Goal: Information Seeking & Learning: Learn about a topic

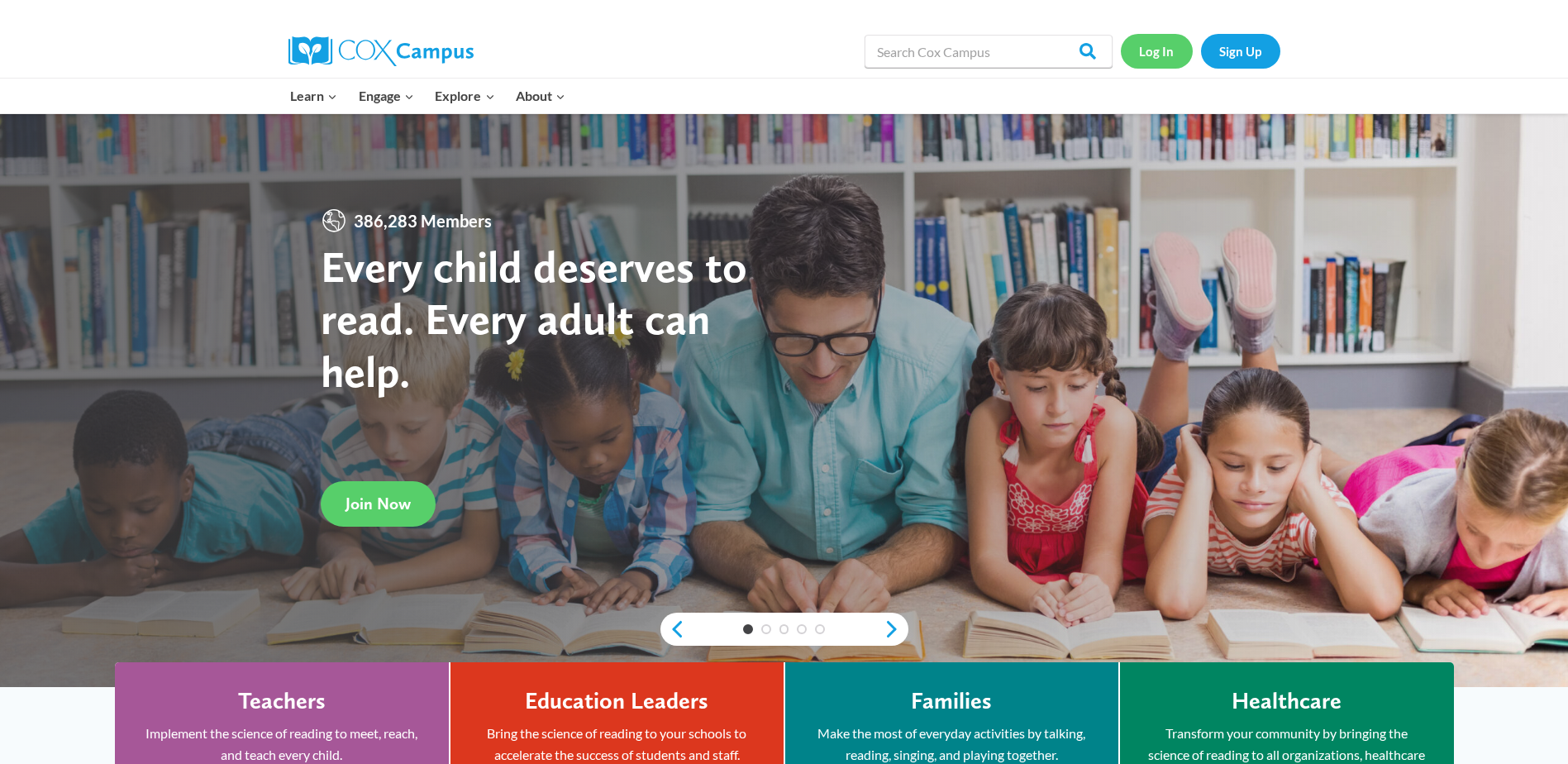
click at [1157, 55] on link "Log In" at bounding box center [1156, 50] width 72 height 34
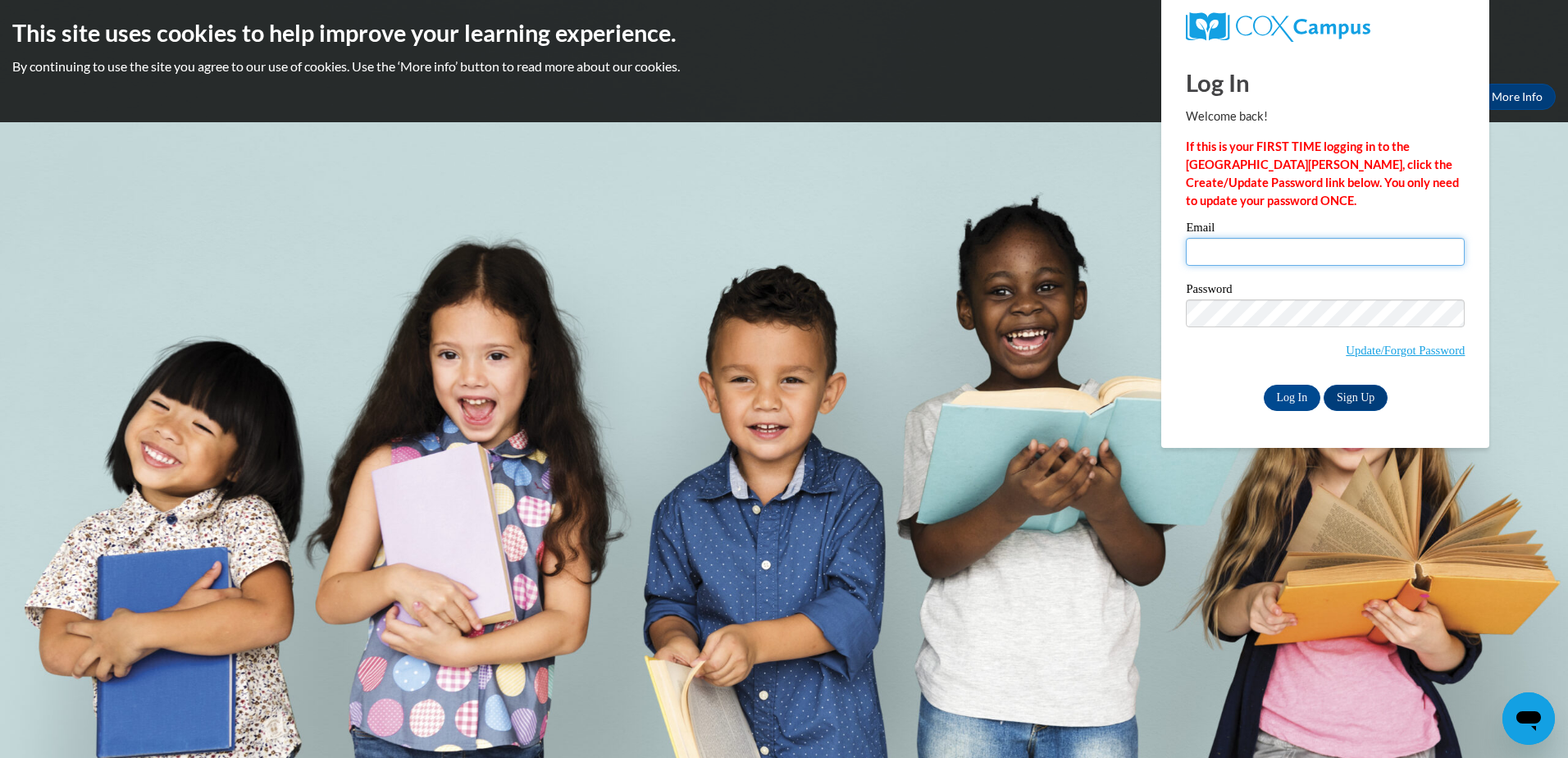
click at [1243, 256] on input "Email" at bounding box center [1324, 252] width 278 height 28
type input "rlwilson@nmhs.net"
click at [1297, 396] on input "Log In" at bounding box center [1292, 397] width 57 height 26
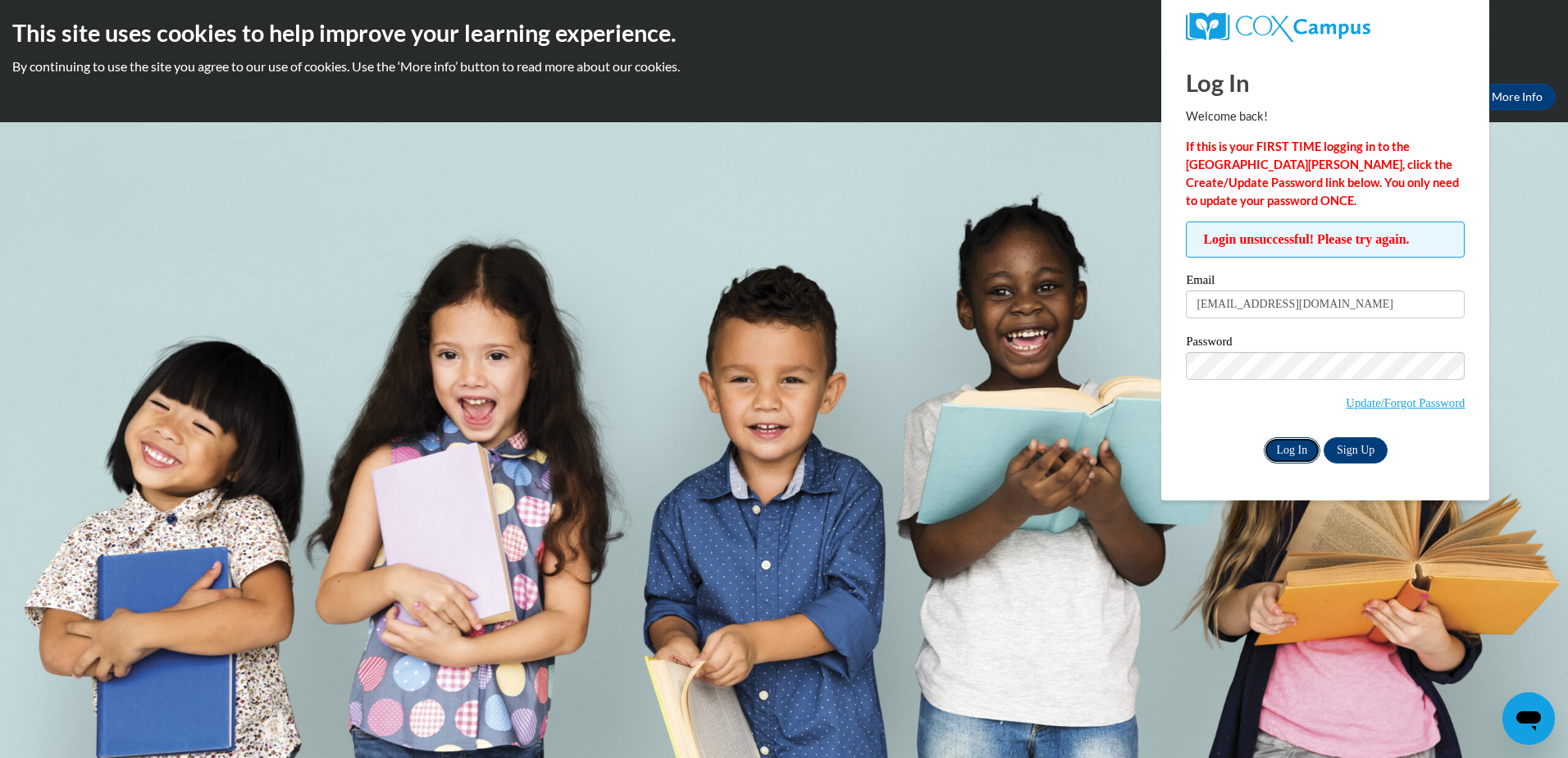
click at [1305, 452] on input "Log In" at bounding box center [1292, 450] width 57 height 26
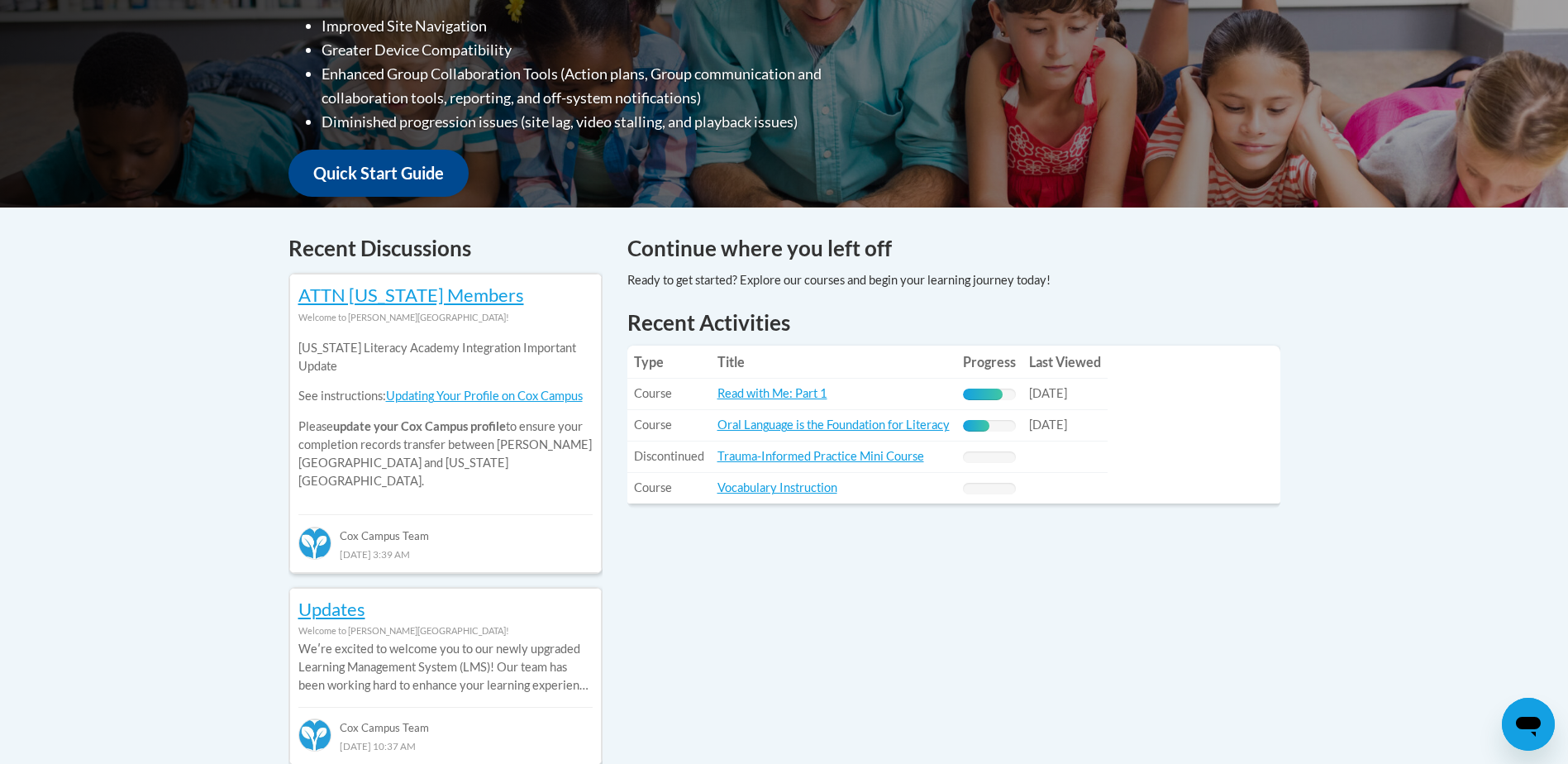
scroll to position [552, 0]
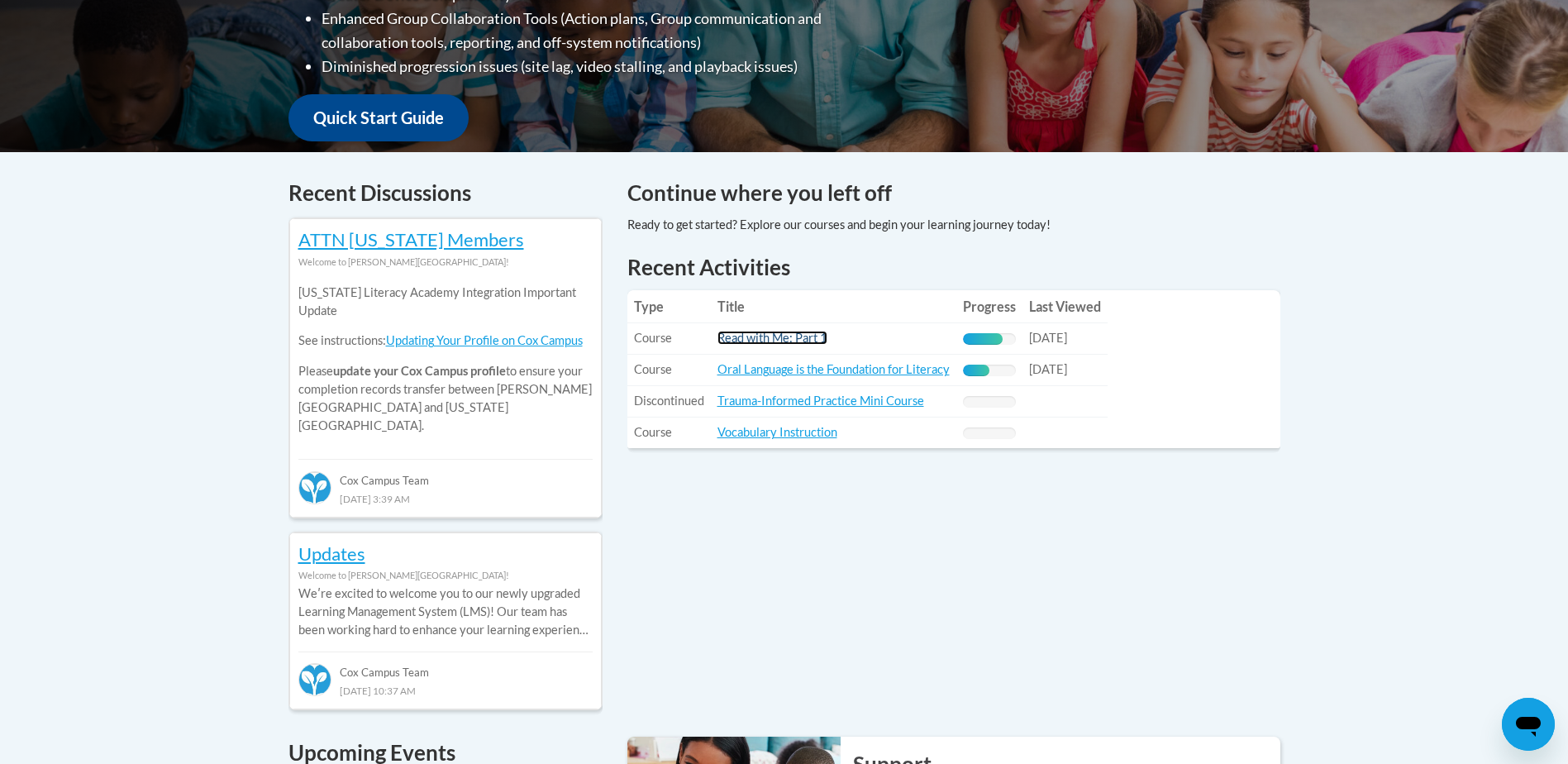
click at [759, 339] on link "Read with Me: Part 1" at bounding box center [772, 338] width 110 height 14
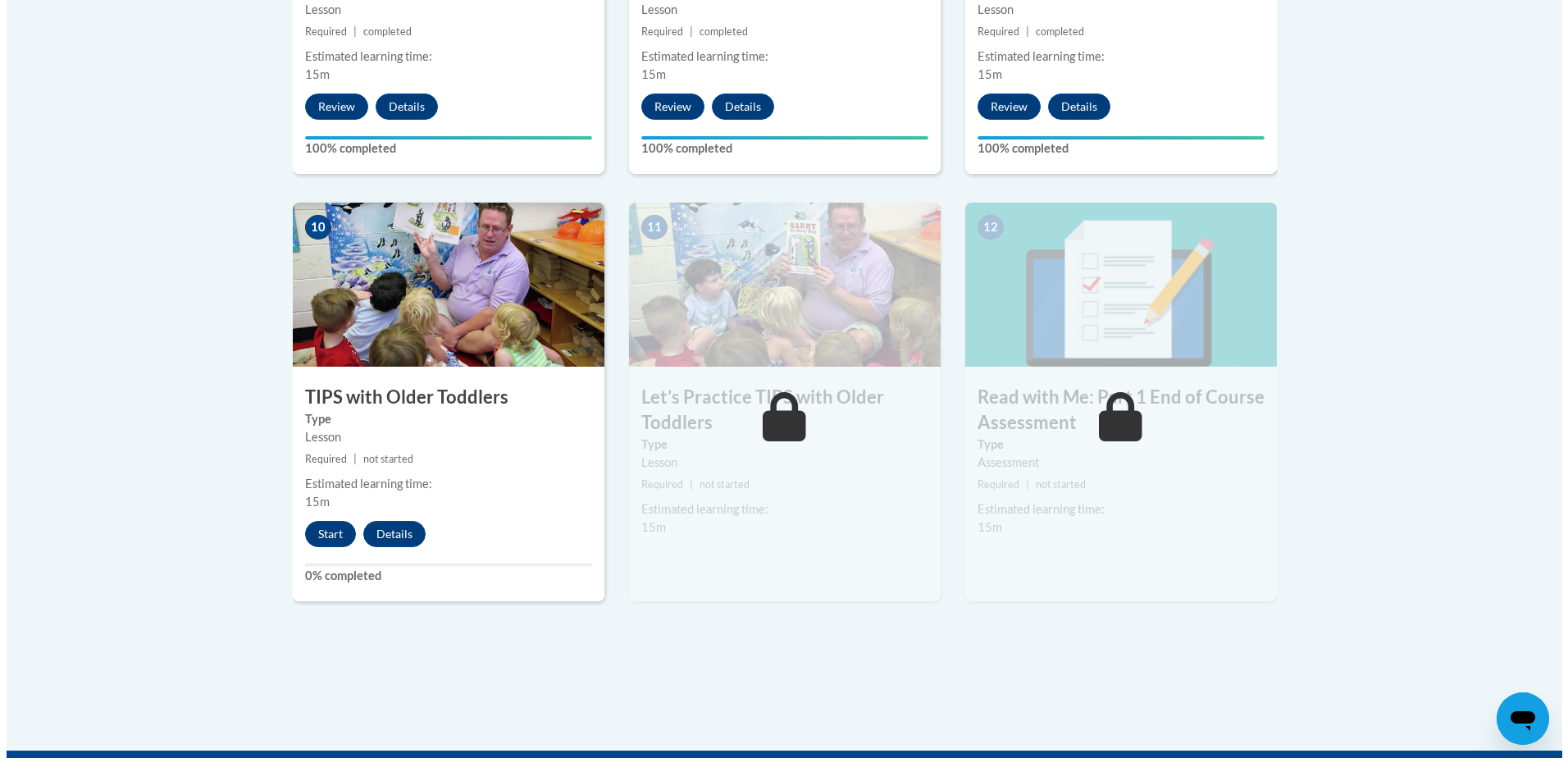
scroll to position [1719, 0]
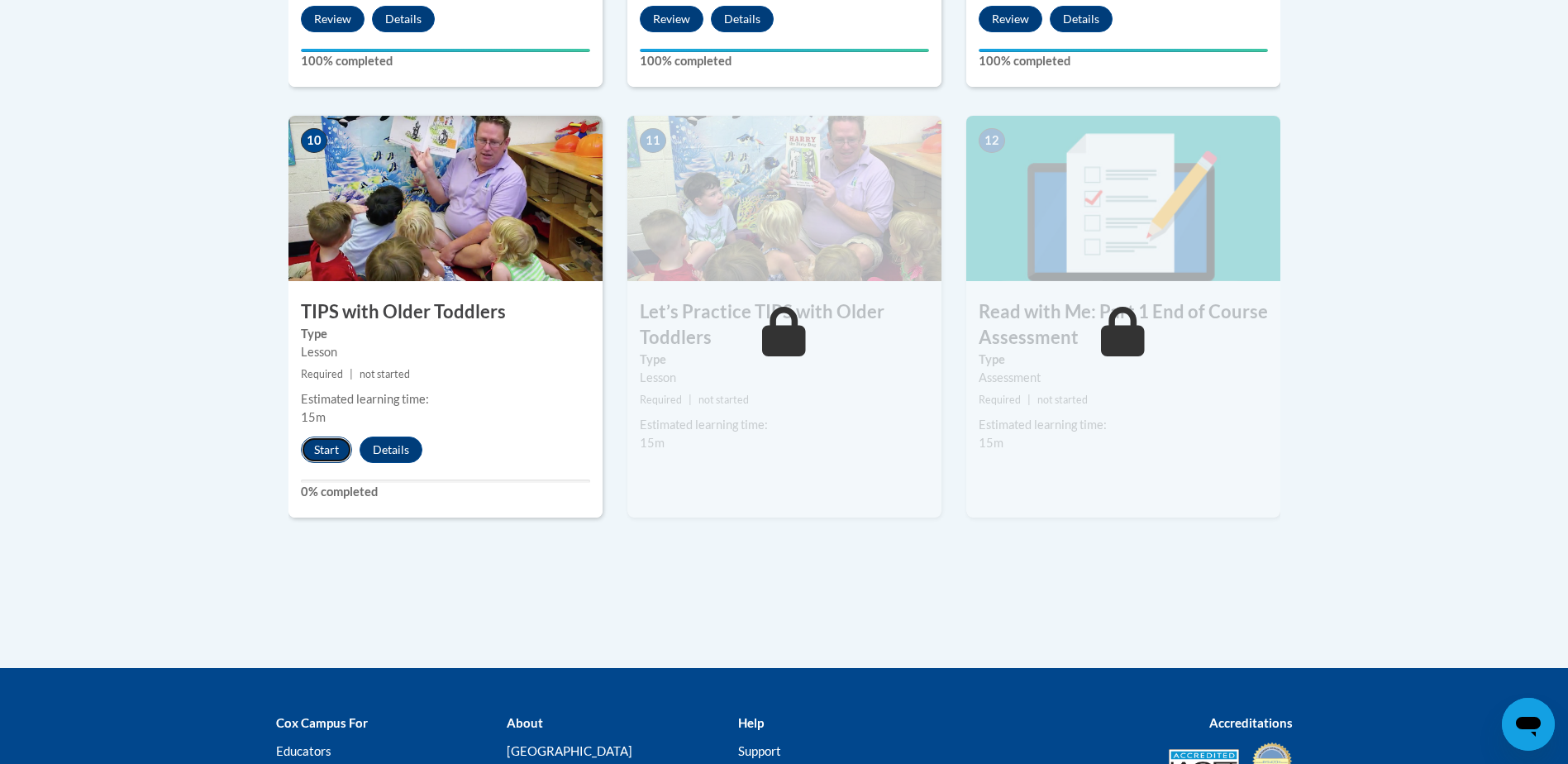
click at [327, 450] on button "Start" at bounding box center [326, 450] width 51 height 26
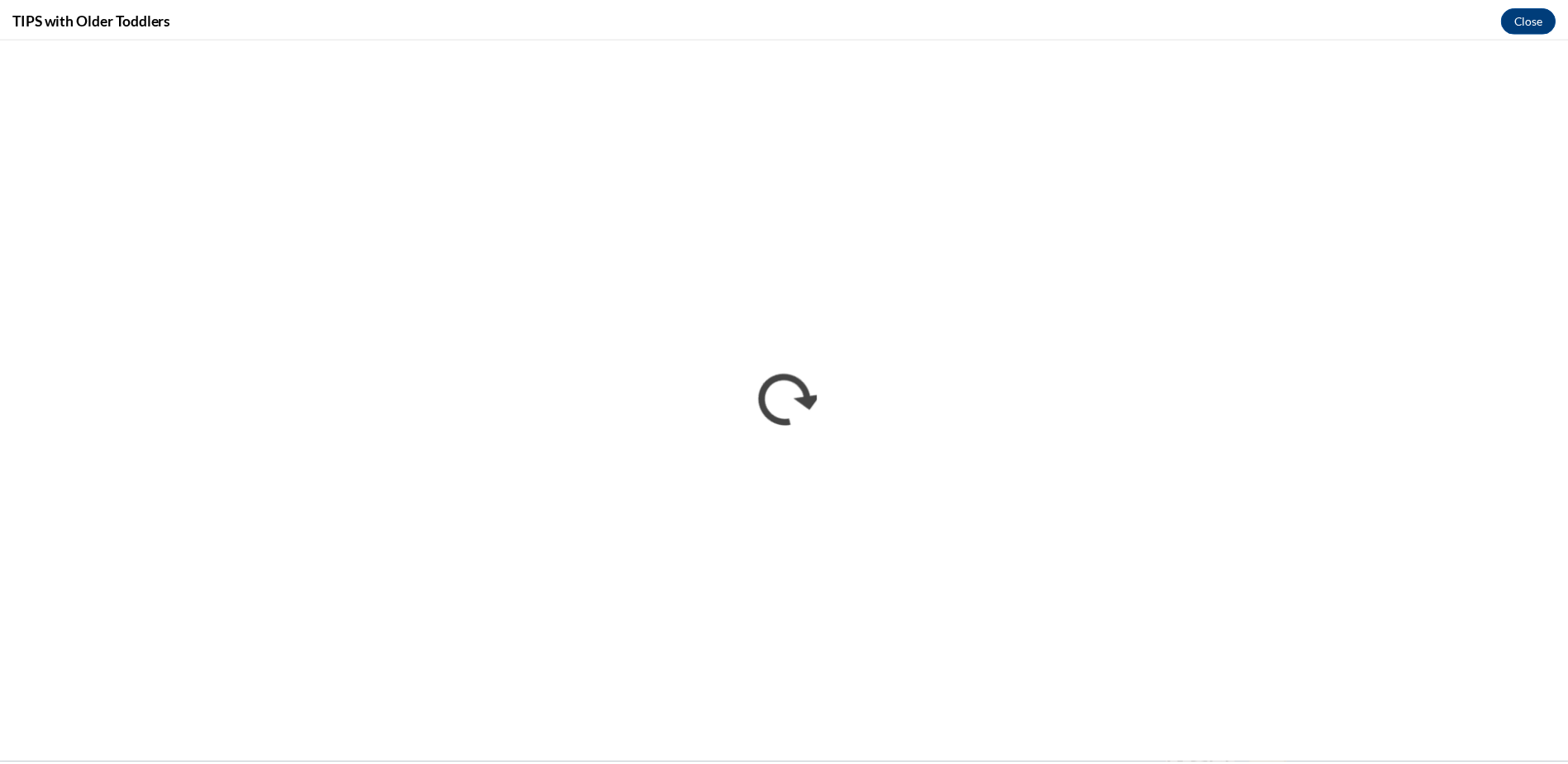
scroll to position [0, 0]
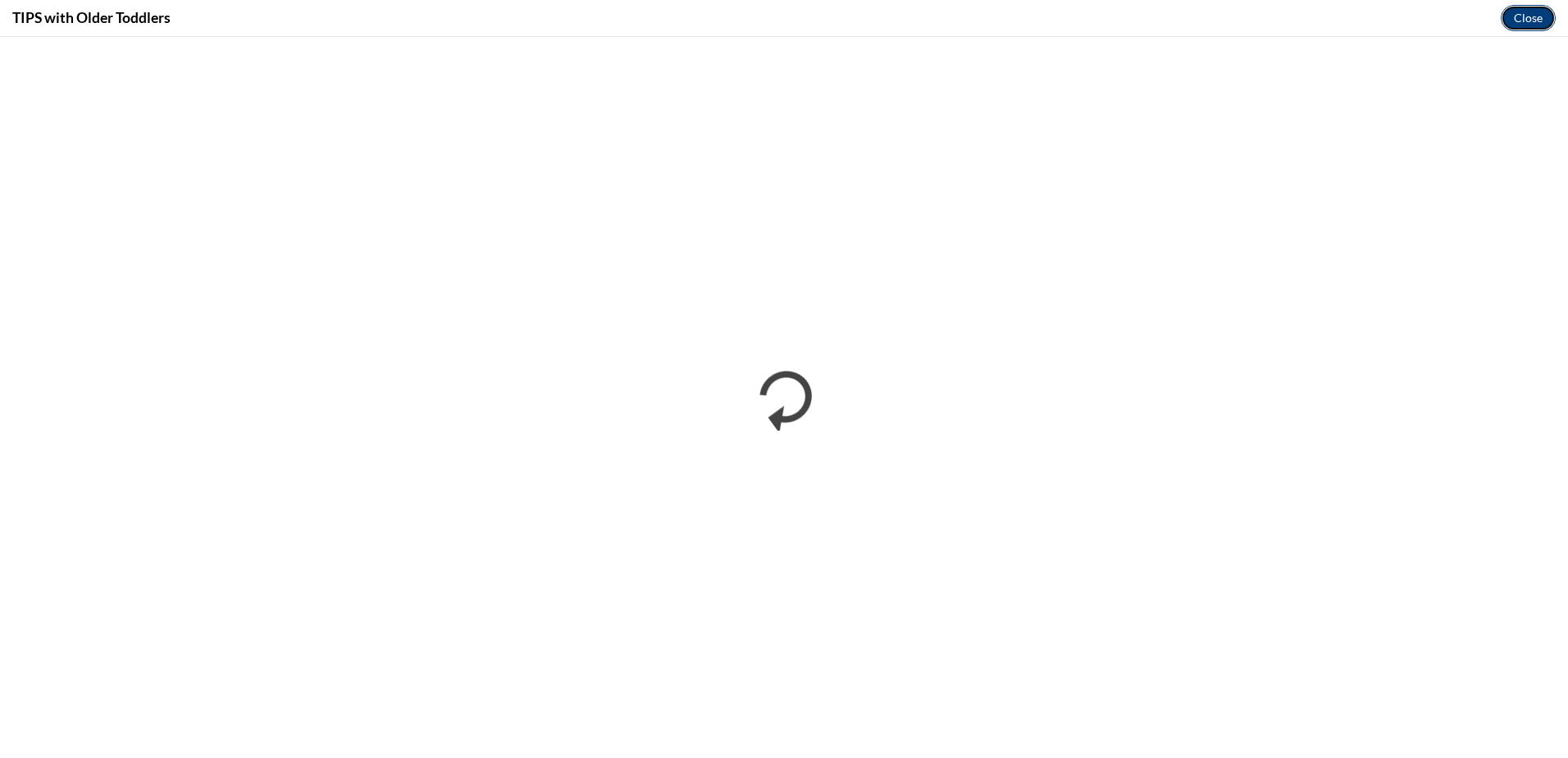
click at [1529, 13] on button "Close" at bounding box center [1527, 17] width 55 height 26
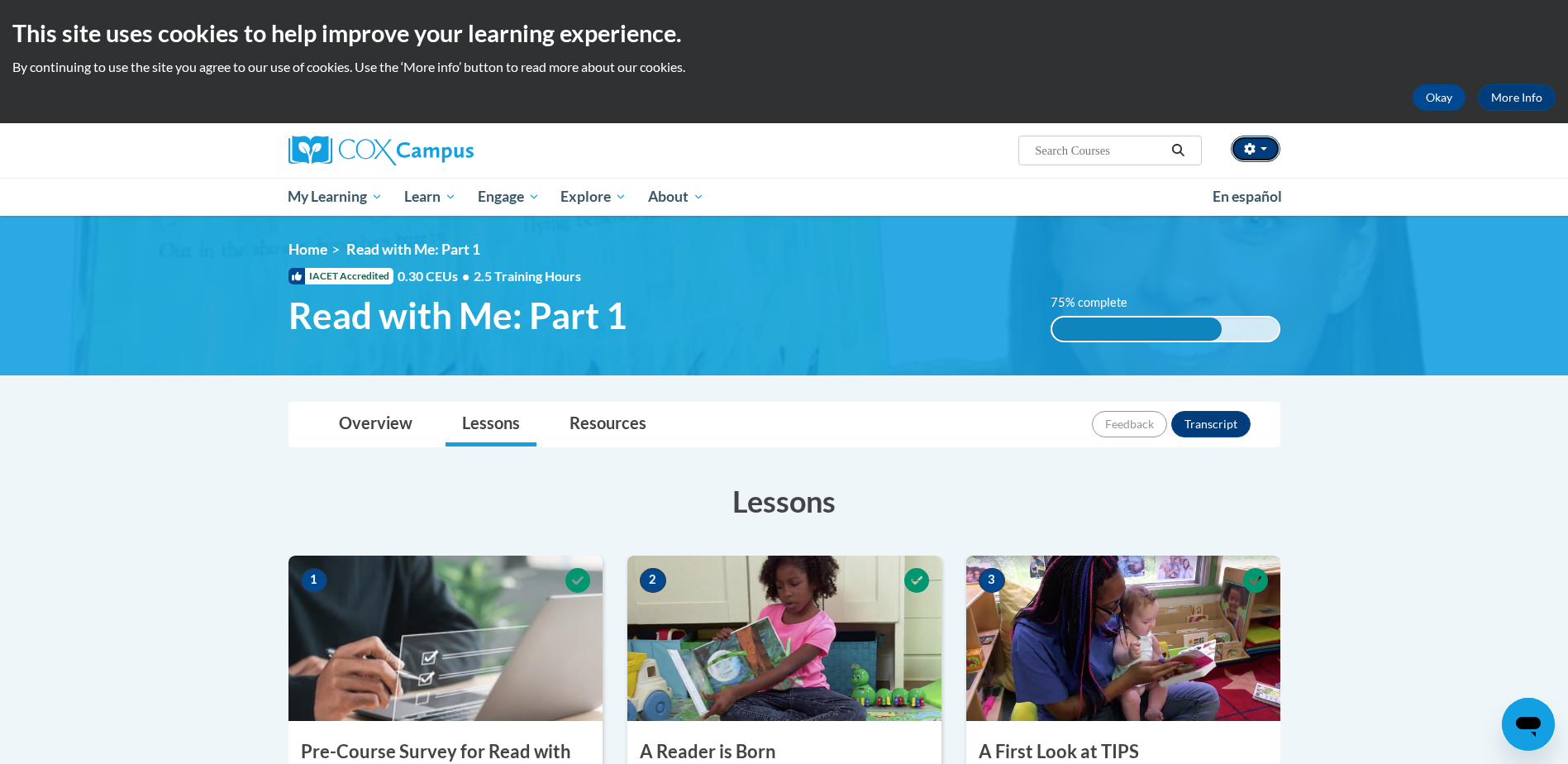
click at [1253, 146] on icon "button" at bounding box center [1249, 149] width 11 height 12
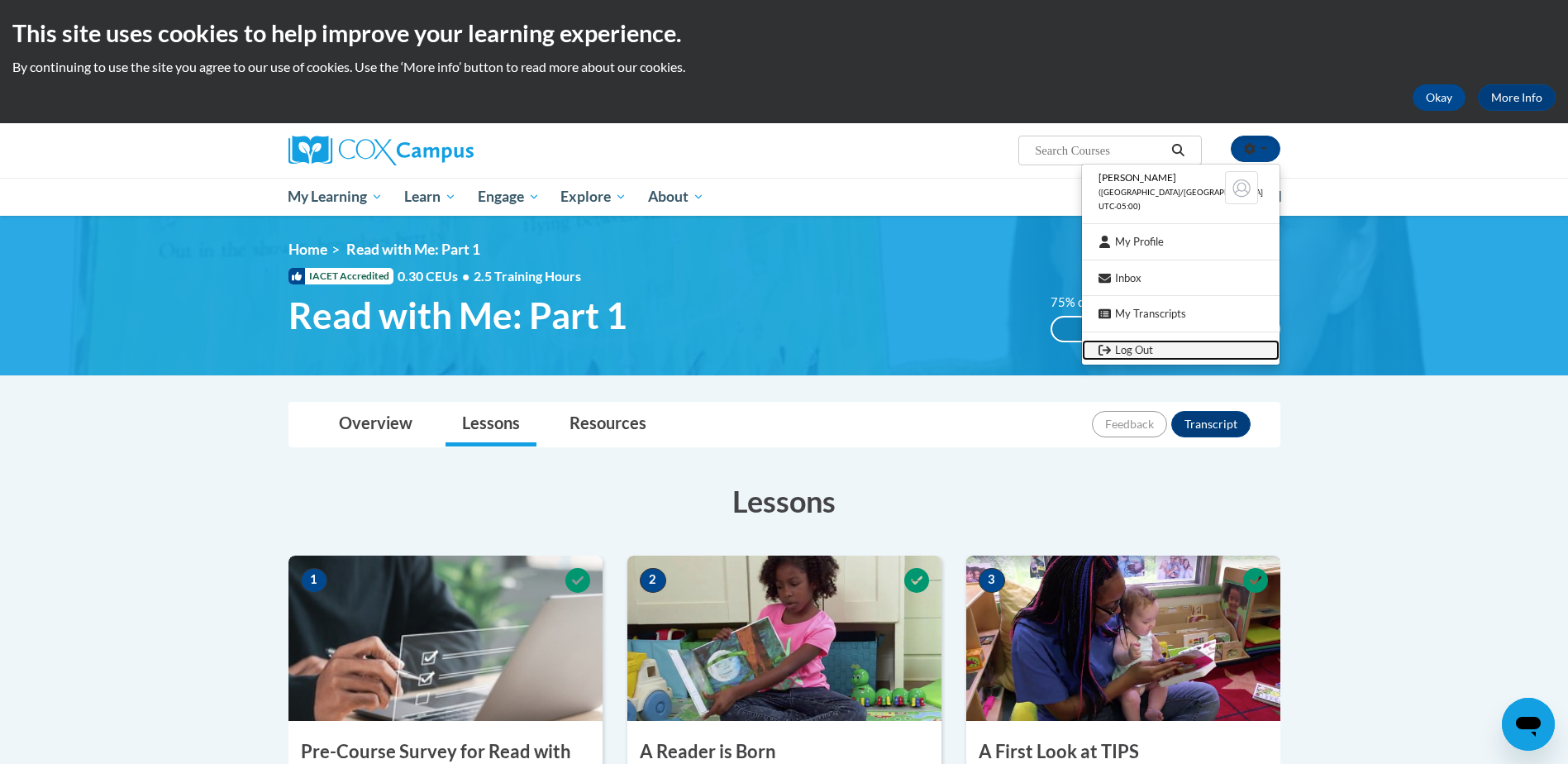
click at [1188, 347] on link "Log Out" at bounding box center [1180, 349] width 198 height 20
